Goal: Information Seeking & Learning: Understand process/instructions

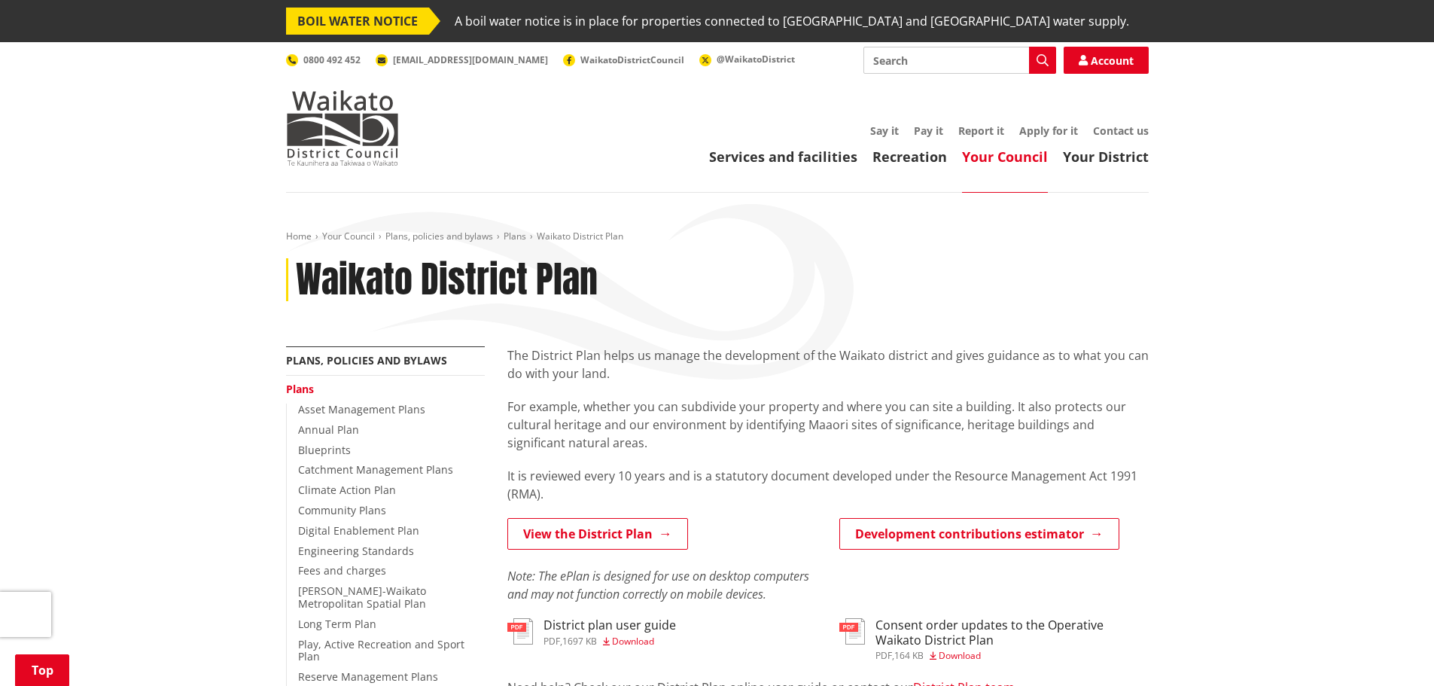
scroll to position [401, 0]
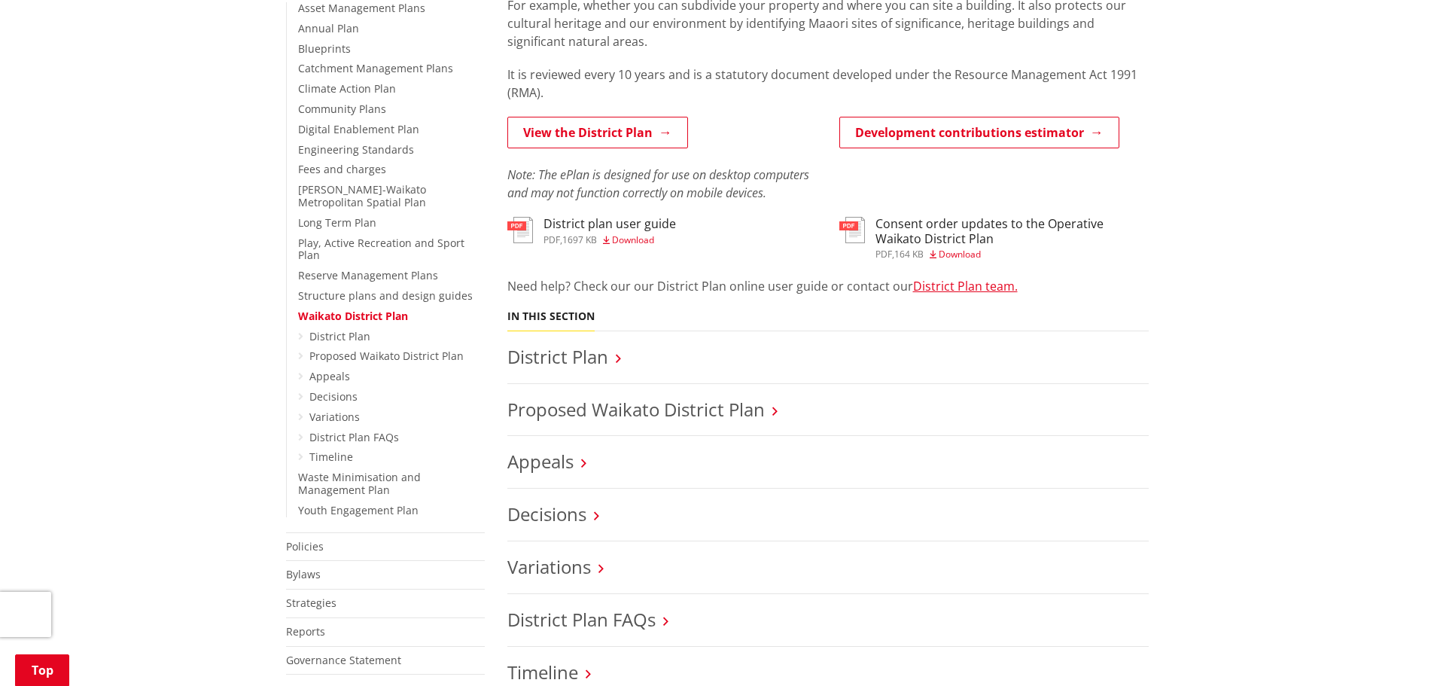
click at [593, 137] on link "View the District Plan" at bounding box center [597, 133] width 181 height 32
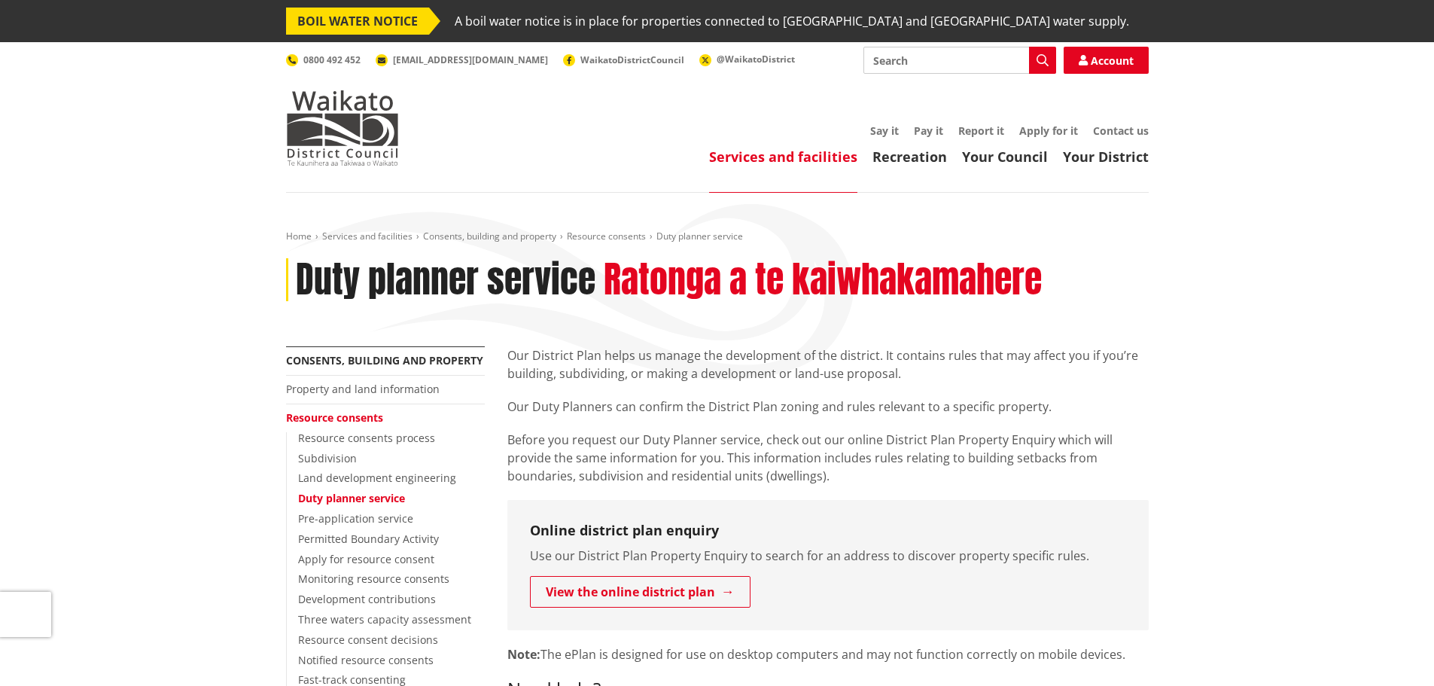
scroll to position [401, 0]
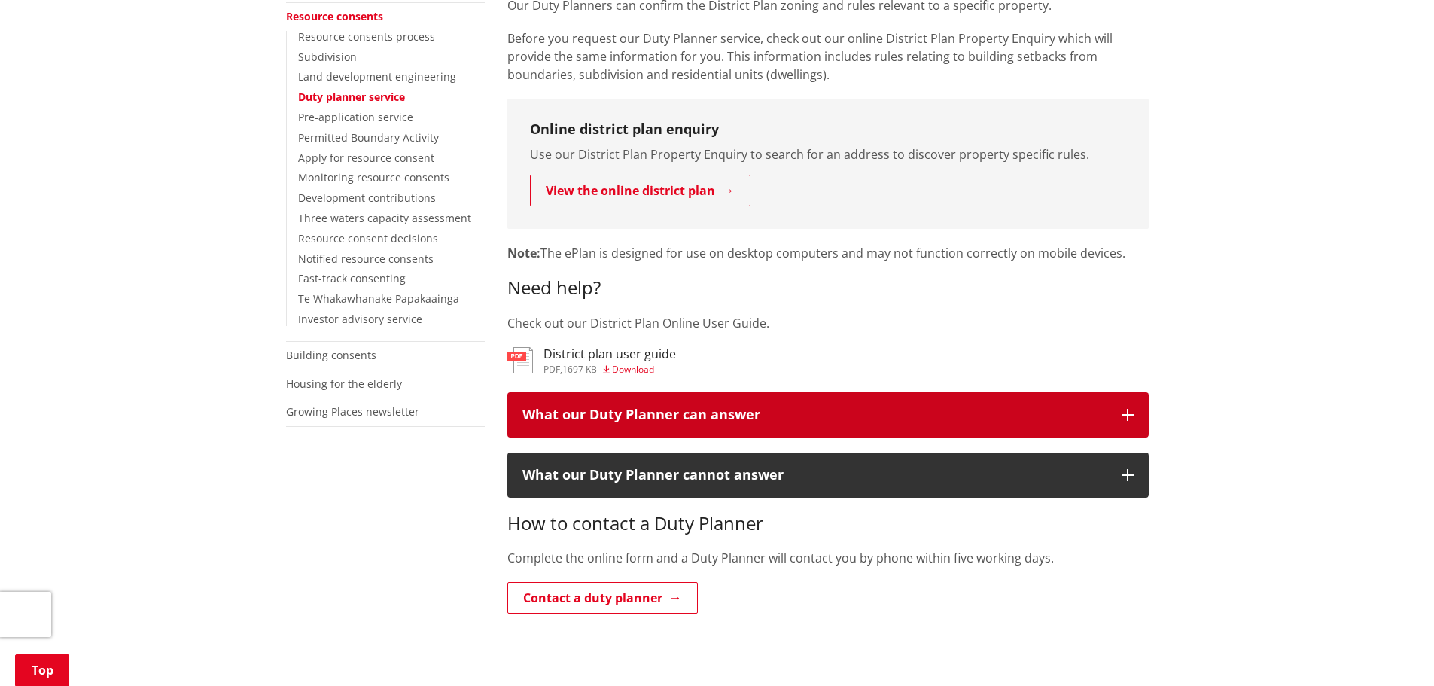
click at [690, 412] on div "What our Duty Planner can answer" at bounding box center [815, 414] width 584 height 15
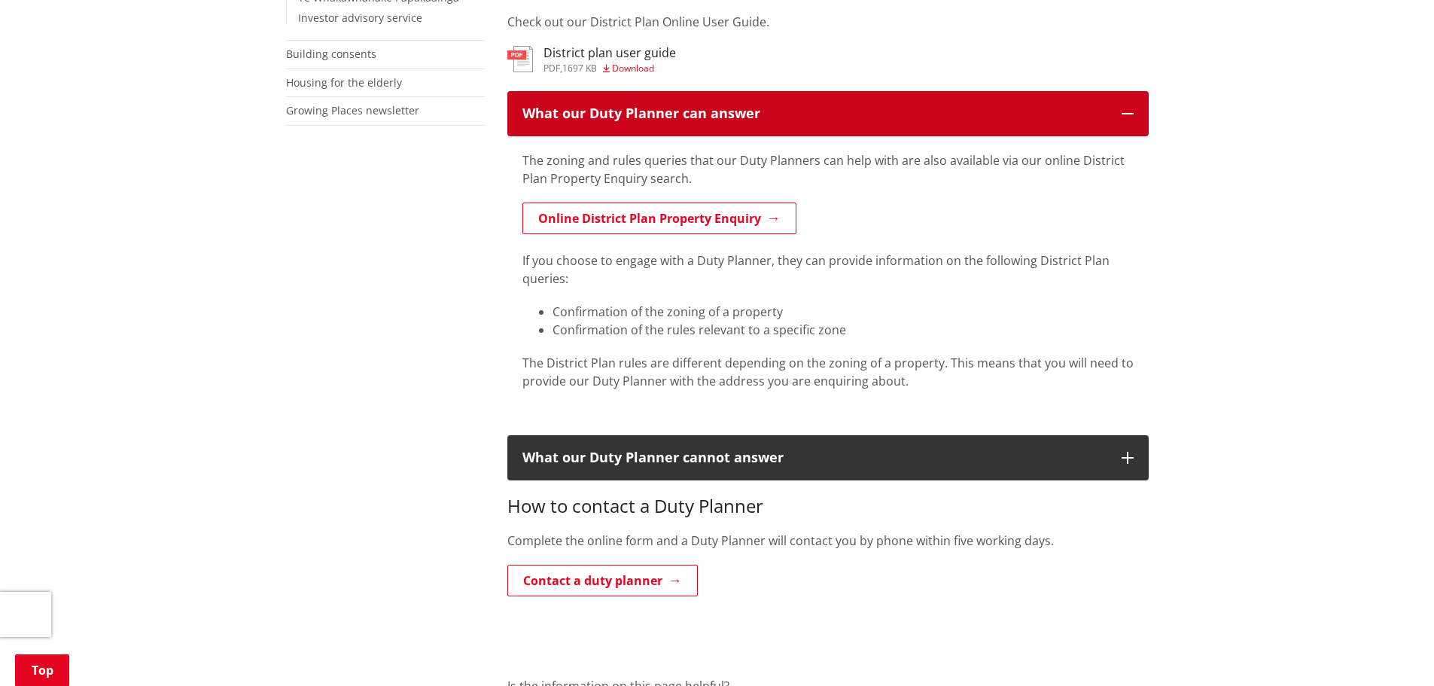
scroll to position [903, 0]
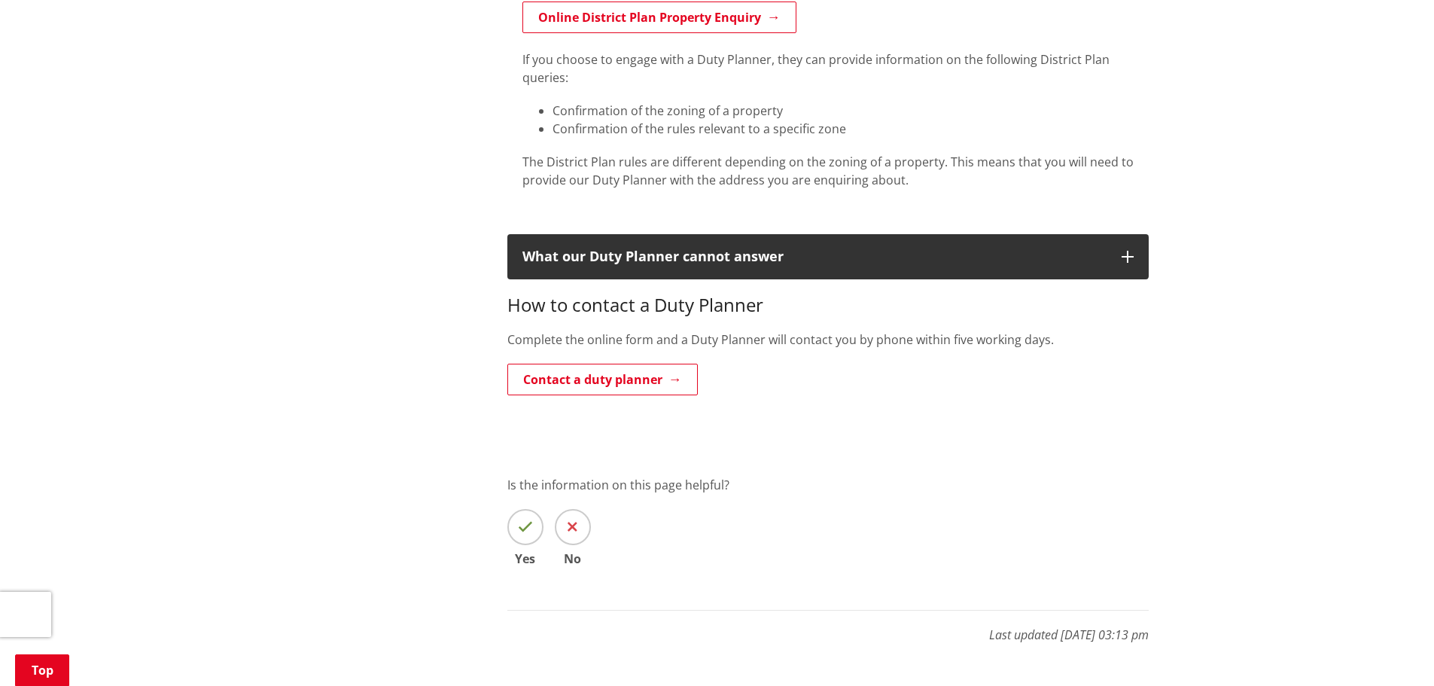
click at [617, 371] on link "Contact a duty planner" at bounding box center [602, 380] width 190 height 32
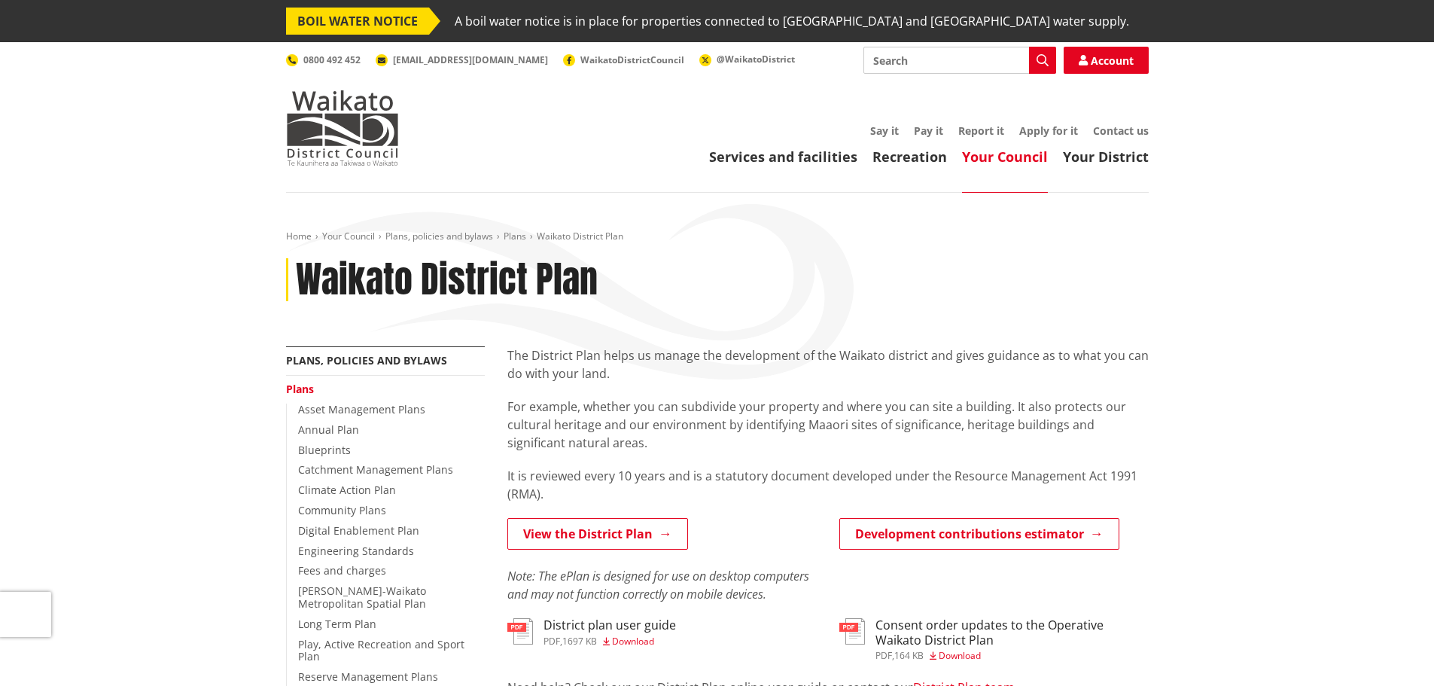
scroll to position [100, 0]
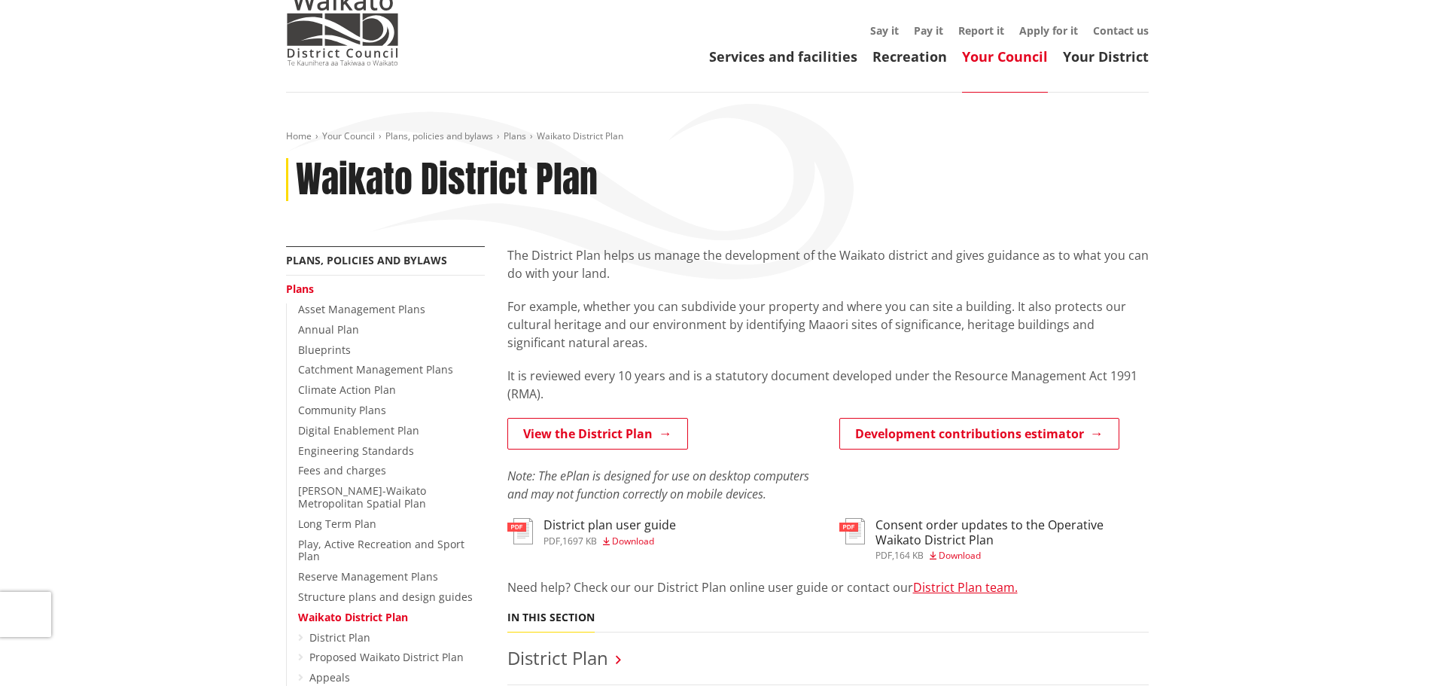
click at [603, 421] on link "View the District Plan" at bounding box center [597, 434] width 181 height 32
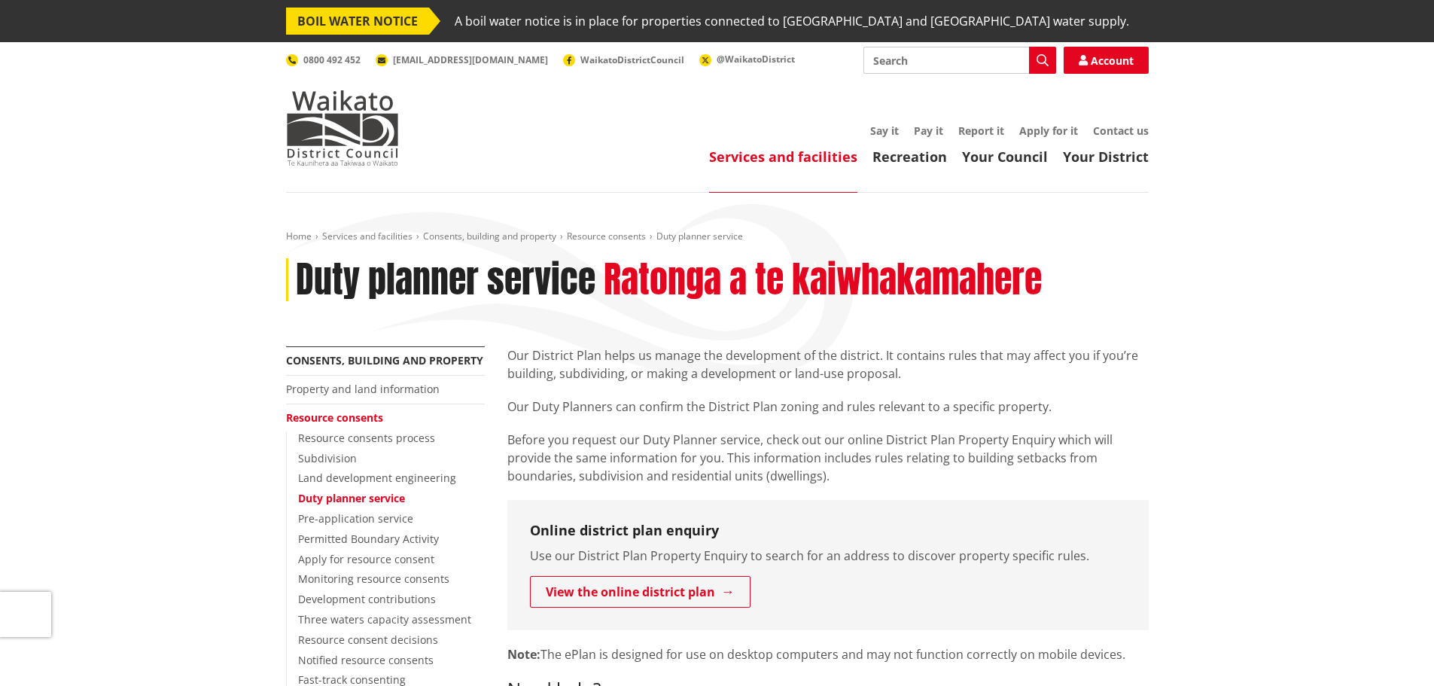
scroll to position [401, 0]
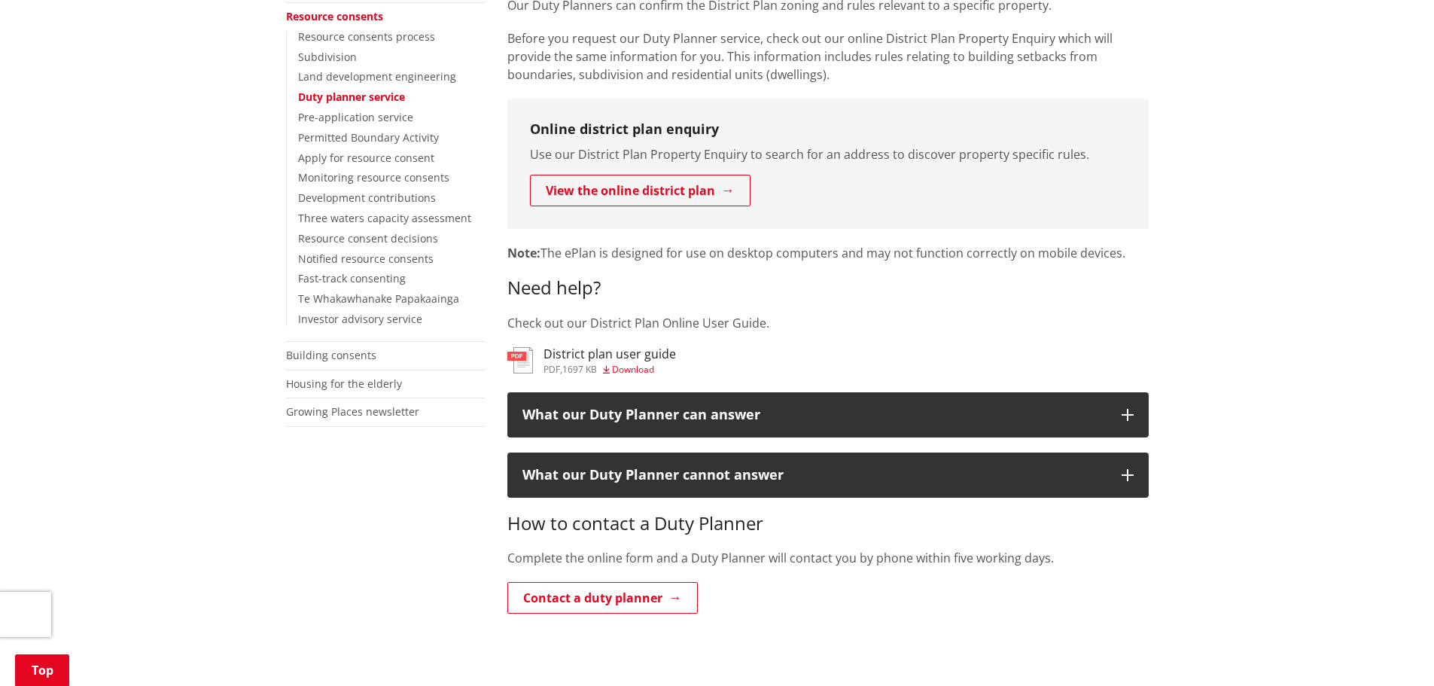
click at [601, 195] on link "View the online district plan" at bounding box center [640, 191] width 221 height 32
